Goal: Information Seeking & Learning: Learn about a topic

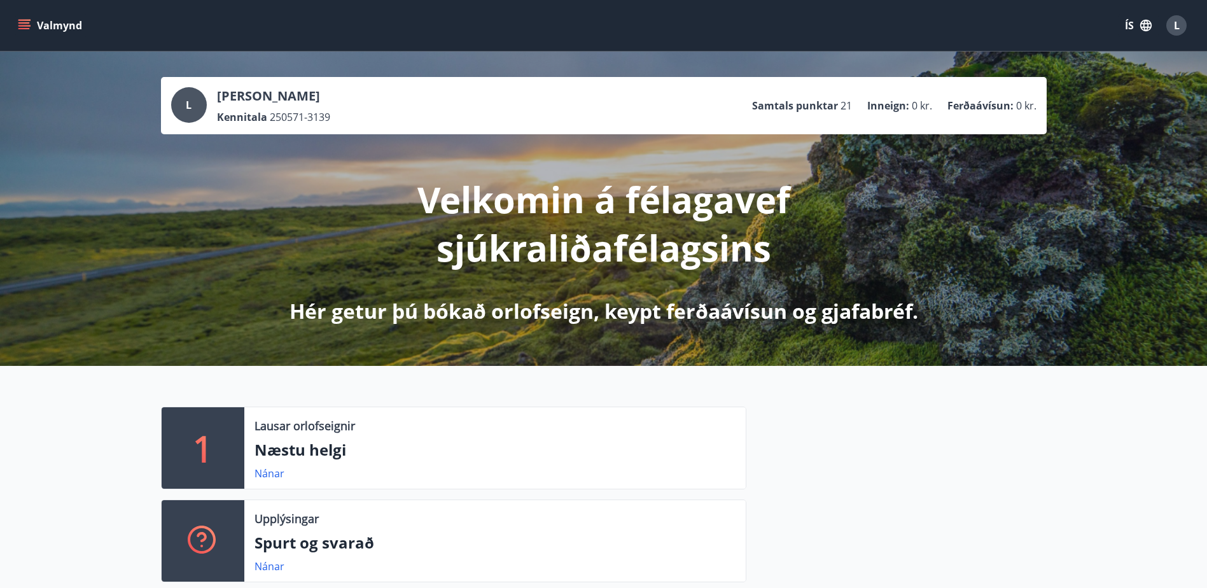
click at [23, 24] on icon "menu" at bounding box center [23, 22] width 11 height 1
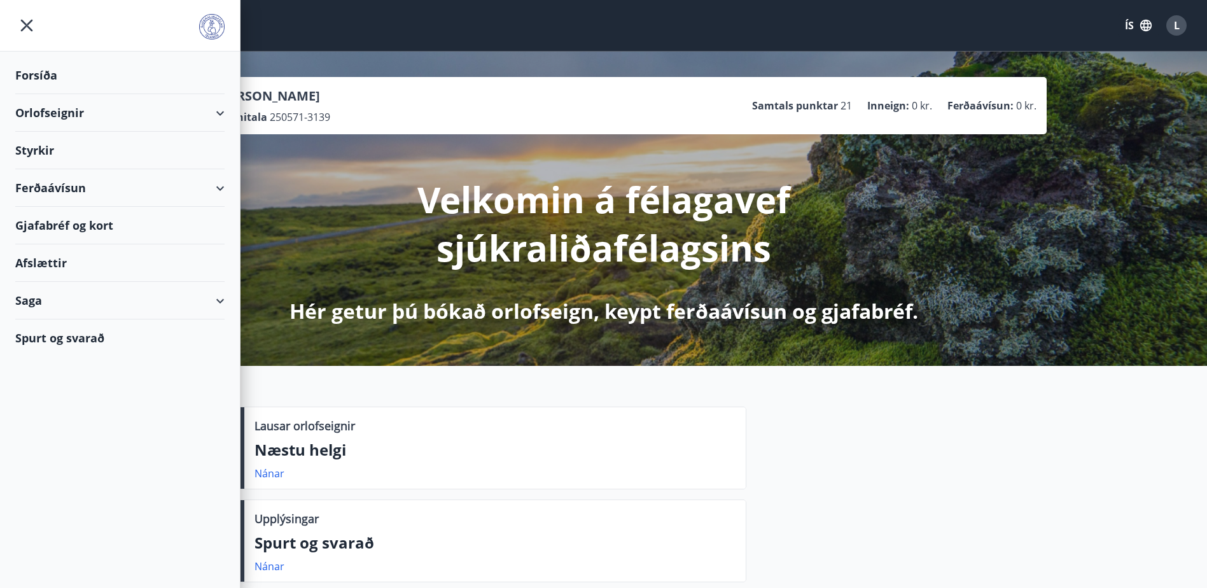
click at [48, 337] on div "Spurt og svarað" at bounding box center [119, 337] width 209 height 37
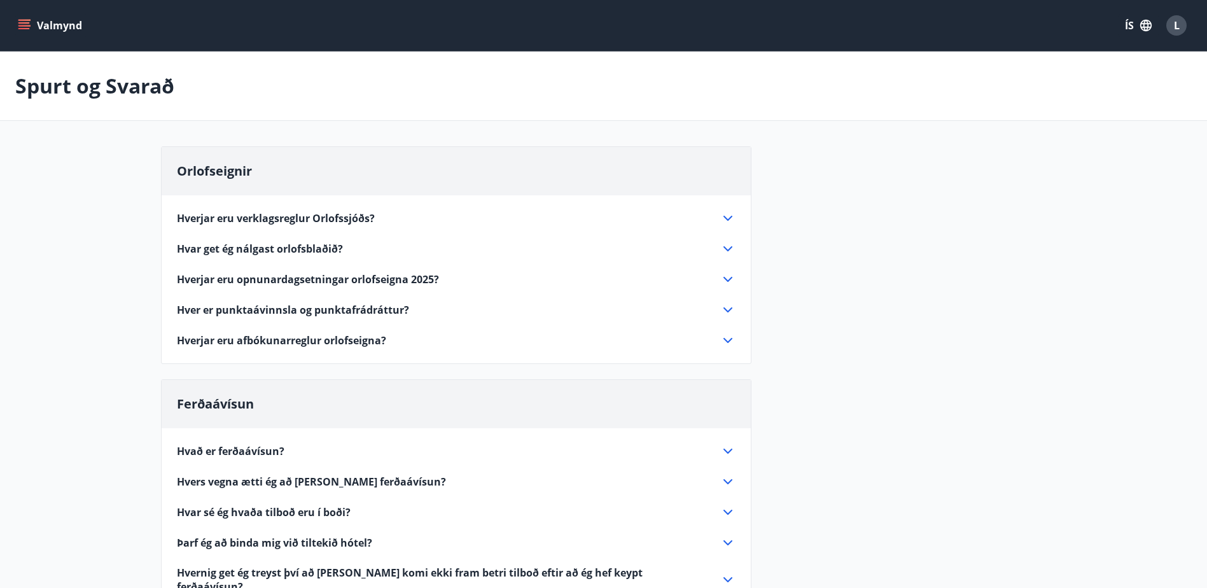
click at [728, 218] on icon at bounding box center [727, 218] width 15 height 15
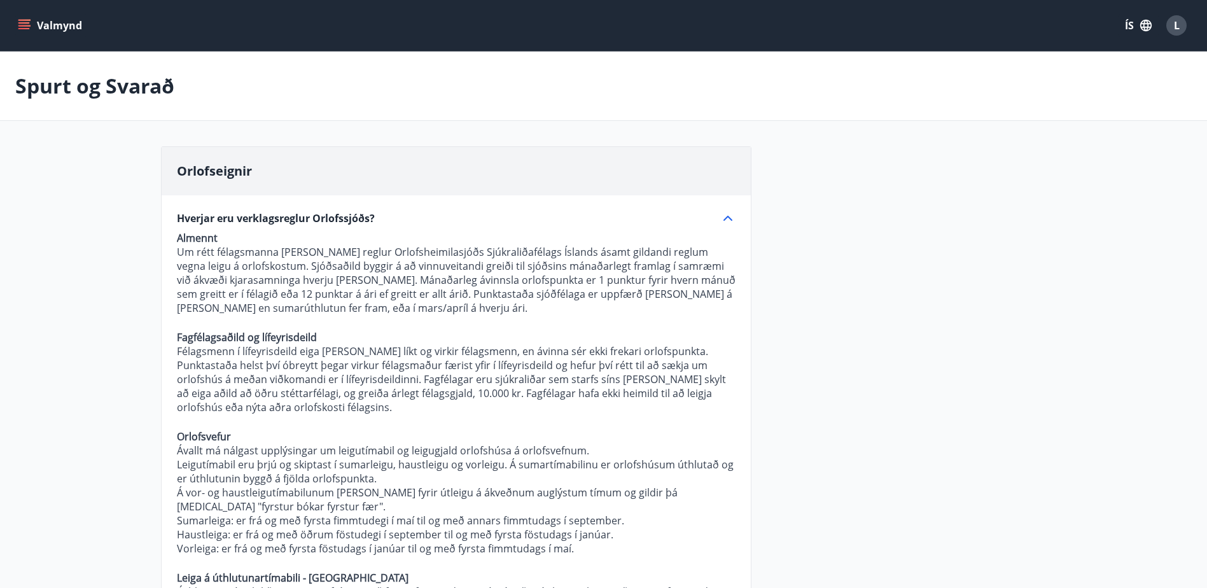
click at [1183, 25] on div "L" at bounding box center [1176, 25] width 20 height 20
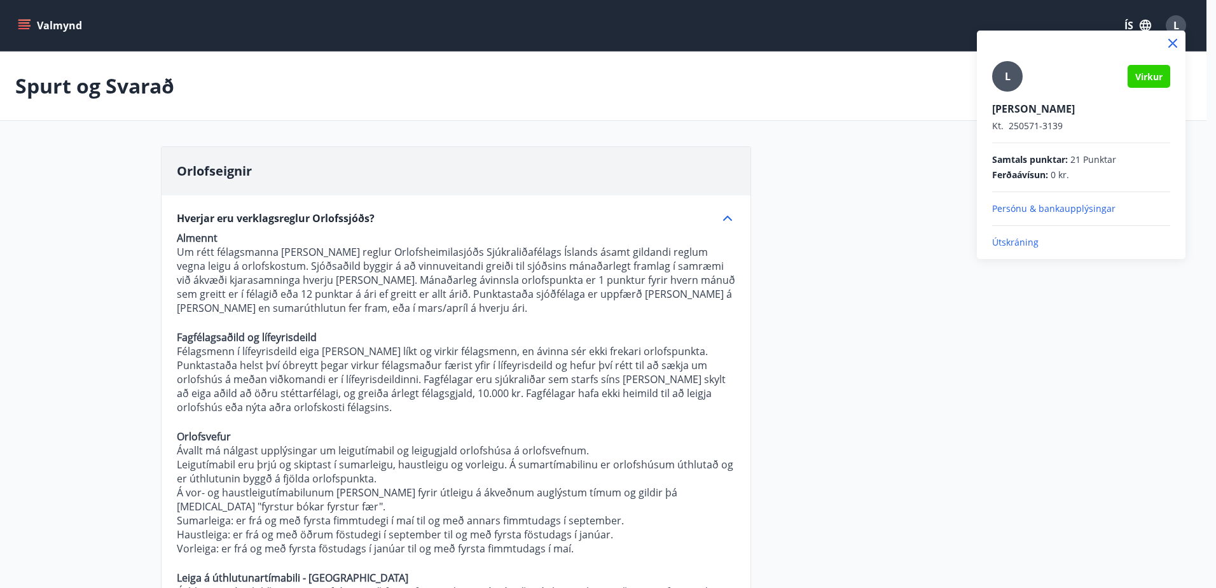
click at [1012, 242] on p "Útskráning" at bounding box center [1082, 242] width 178 height 13
